Goal: Task Accomplishment & Management: Use online tool/utility

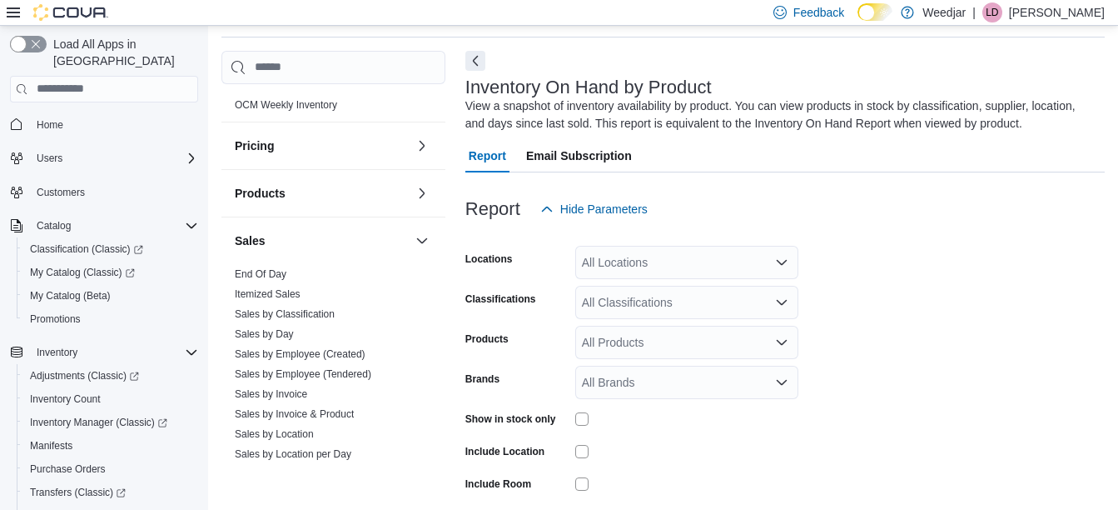
scroll to position [794, 0]
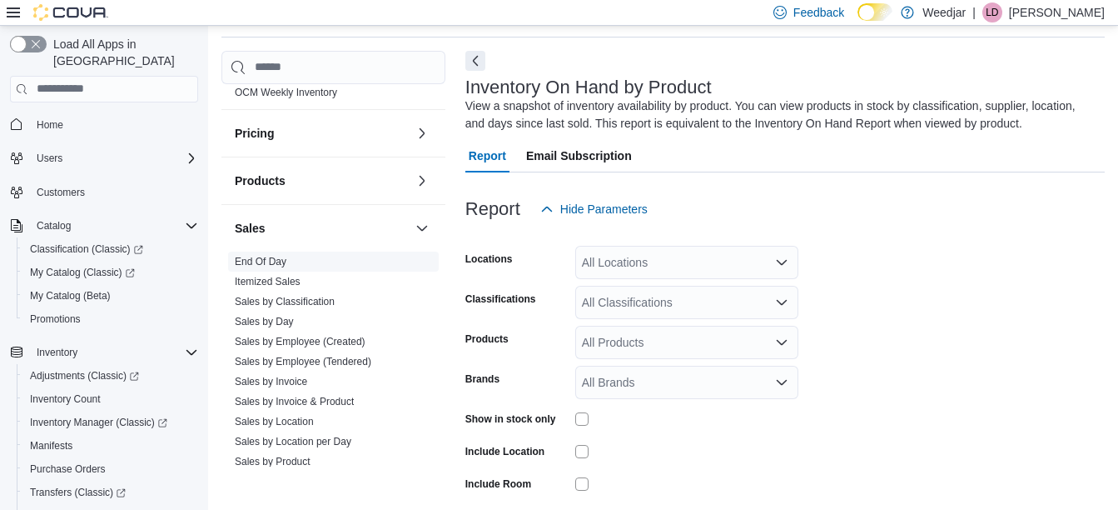
click at [261, 259] on link "End Of Day" at bounding box center [261, 262] width 52 height 12
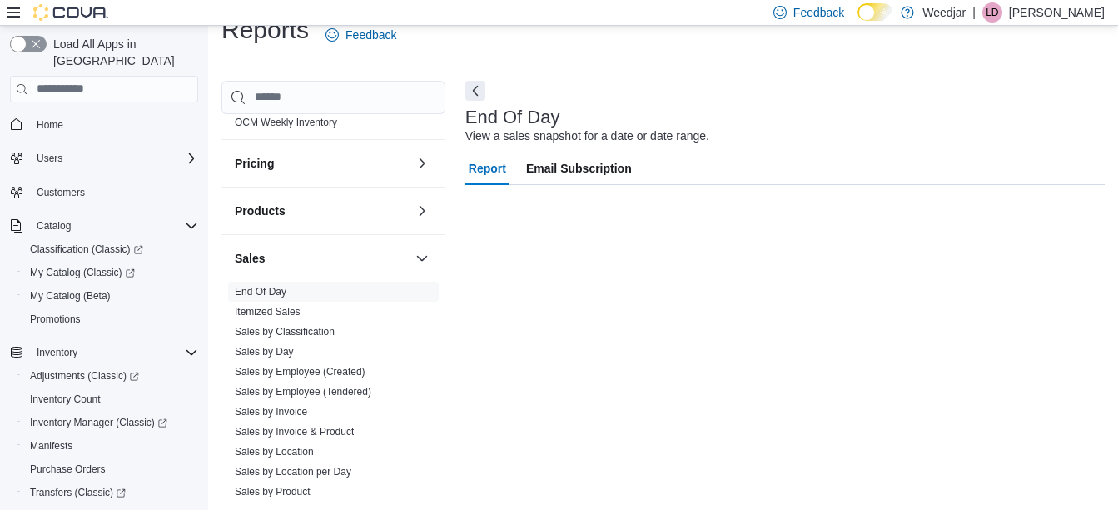
scroll to position [26, 0]
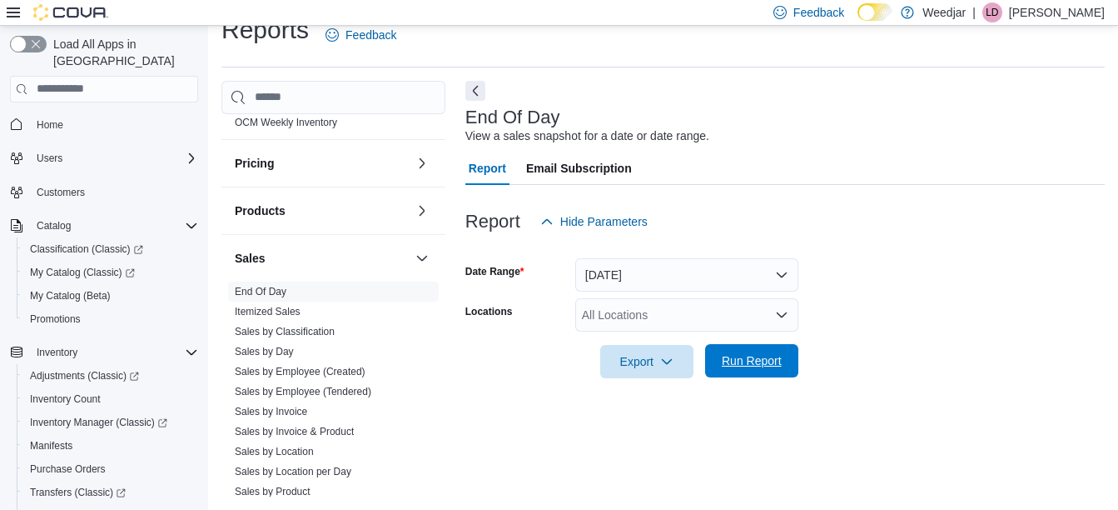
click at [764, 356] on span "Run Report" at bounding box center [752, 360] width 60 height 17
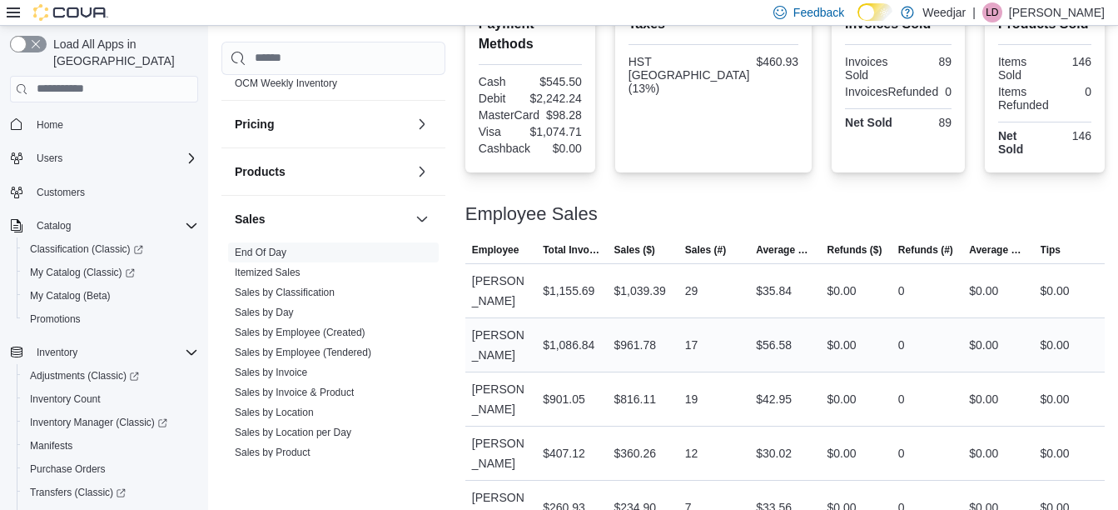
scroll to position [661, 0]
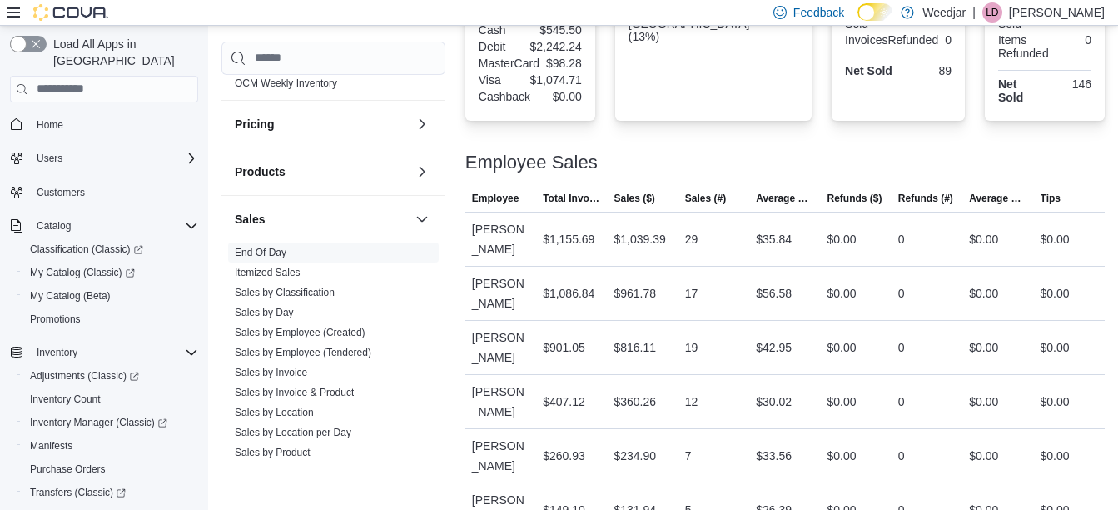
click at [1067, 10] on p "Lauren Daniels" at bounding box center [1057, 12] width 96 height 20
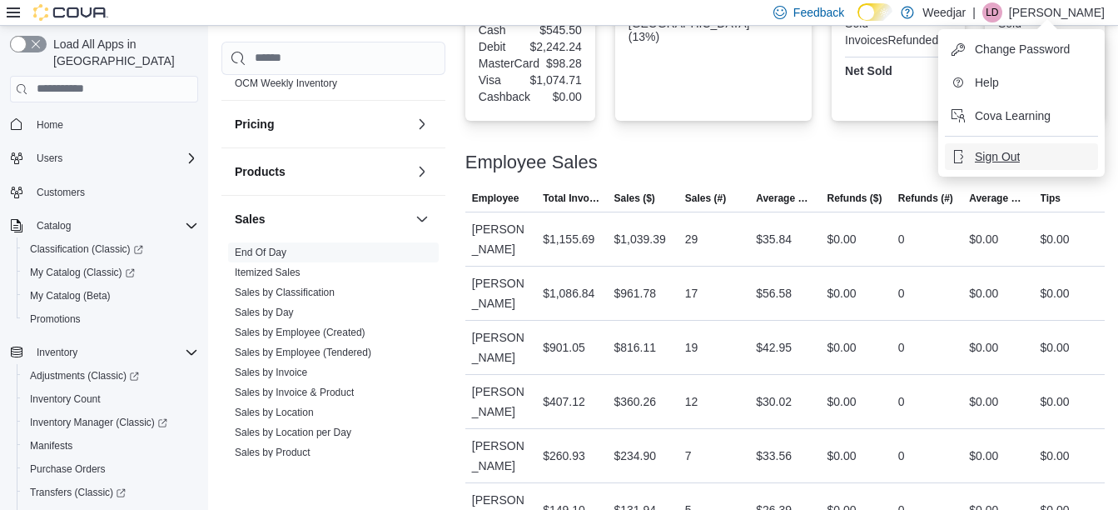
click at [995, 151] on span "Sign Out" at bounding box center [997, 156] width 45 height 17
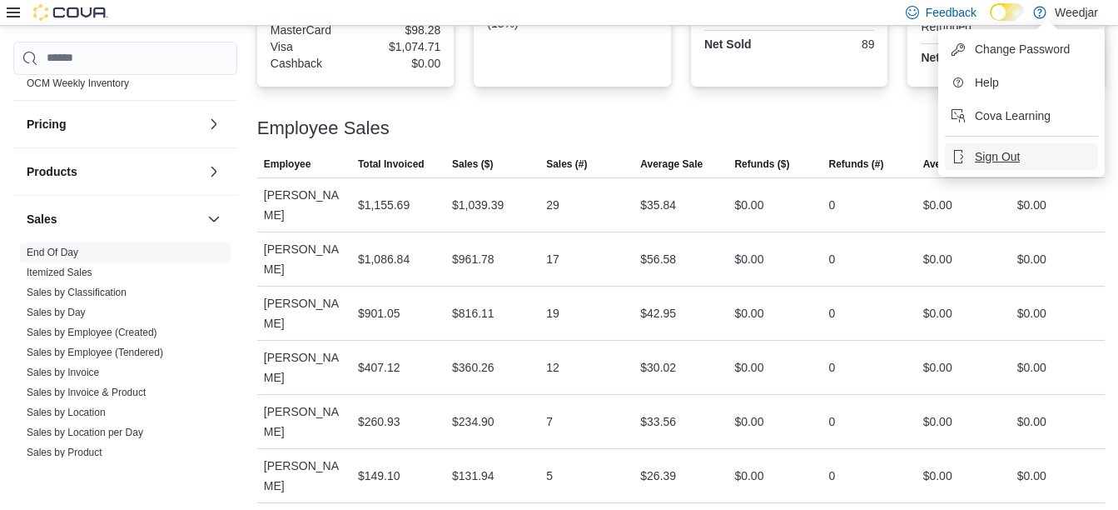
scroll to position [548, 0]
